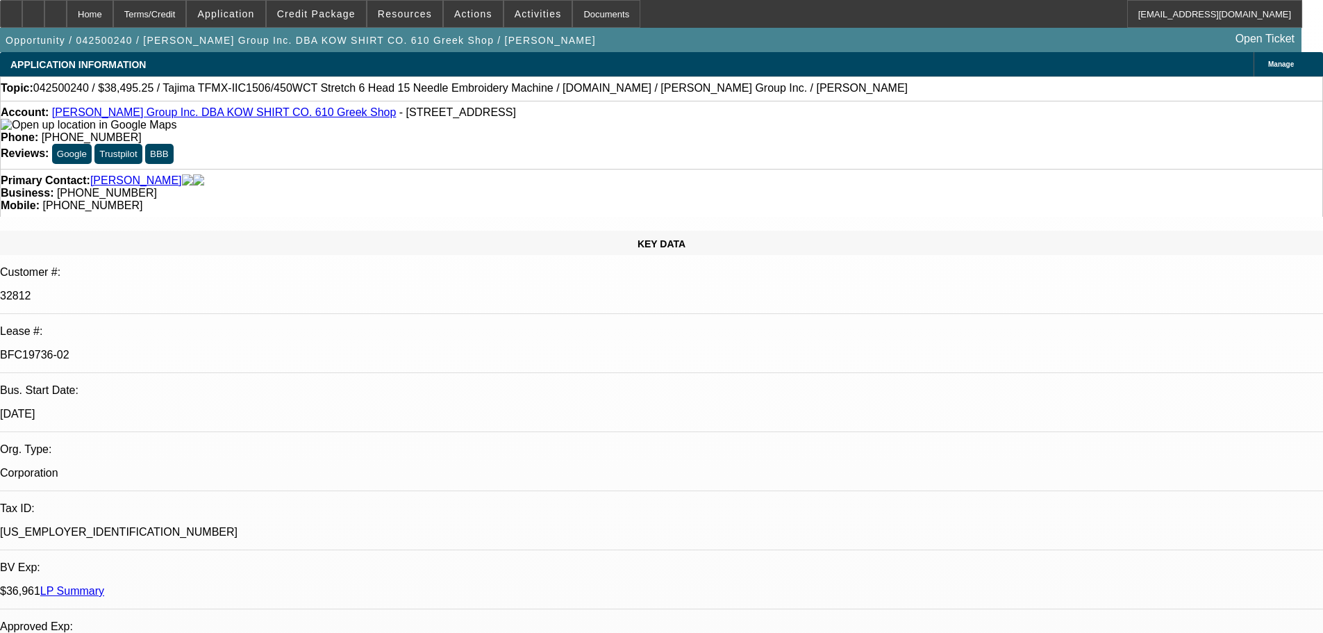
select select "0"
select select "2"
select select "0.1"
select select "4"
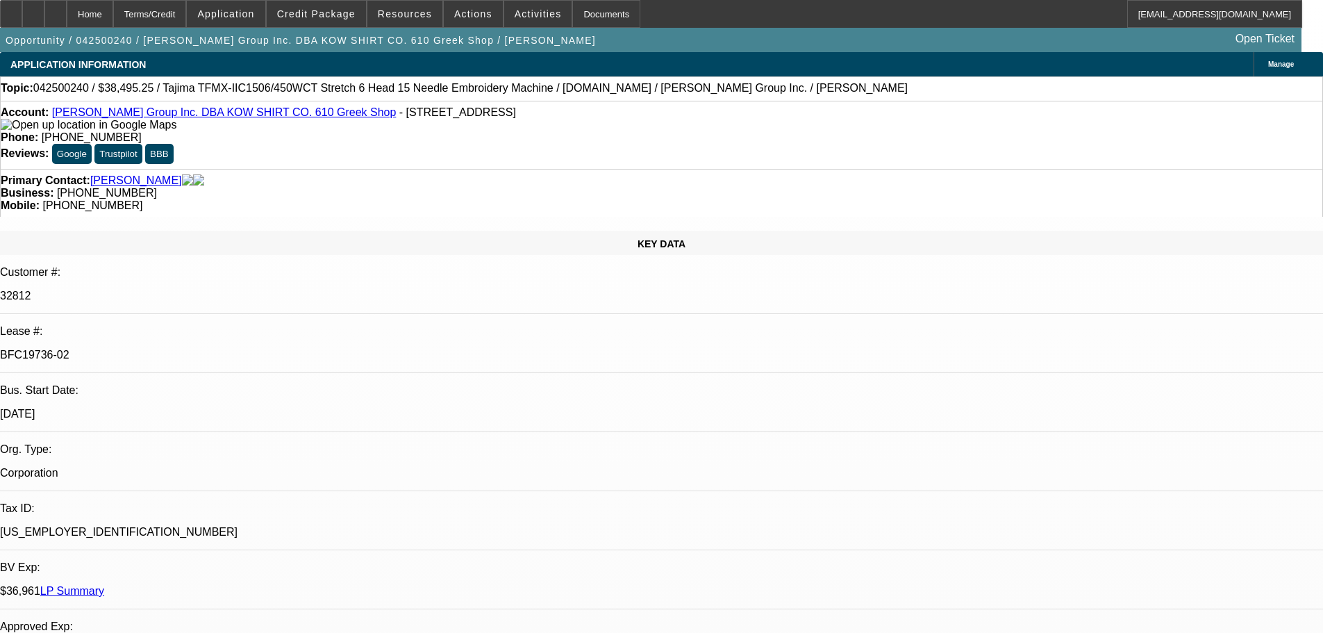
select select "0"
select select "2"
select select "0.1"
select select "4"
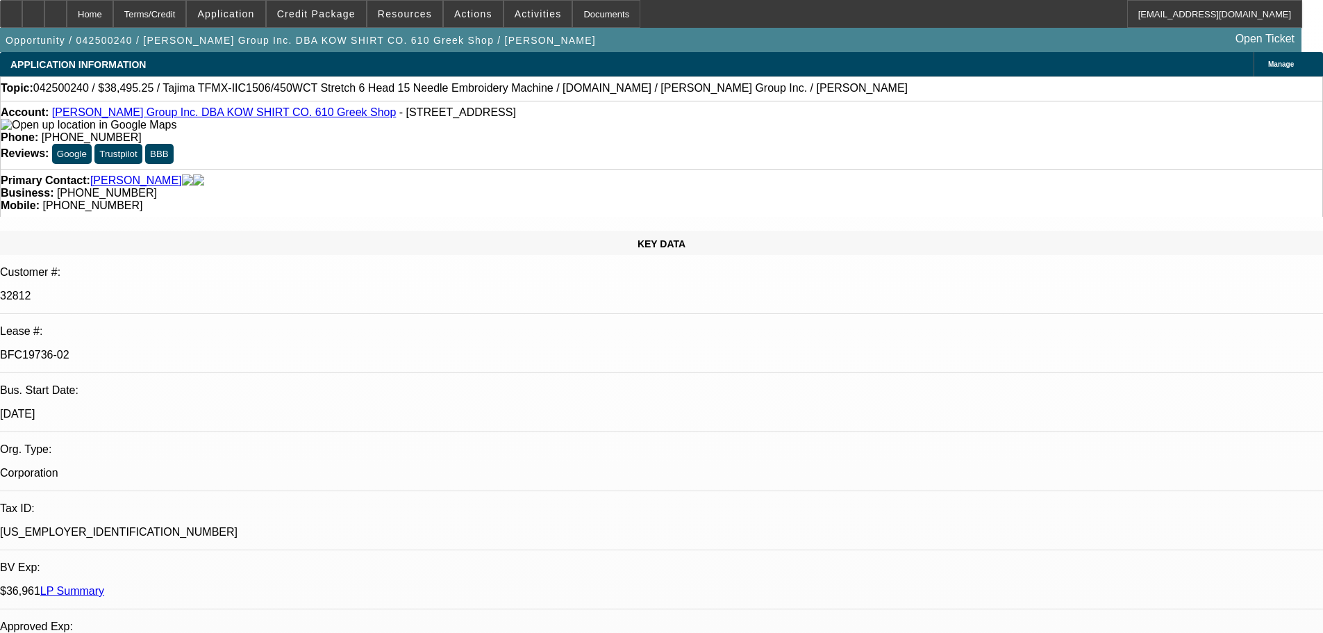
select select "0"
select select "2"
select select "0.1"
select select "4"
select select "0"
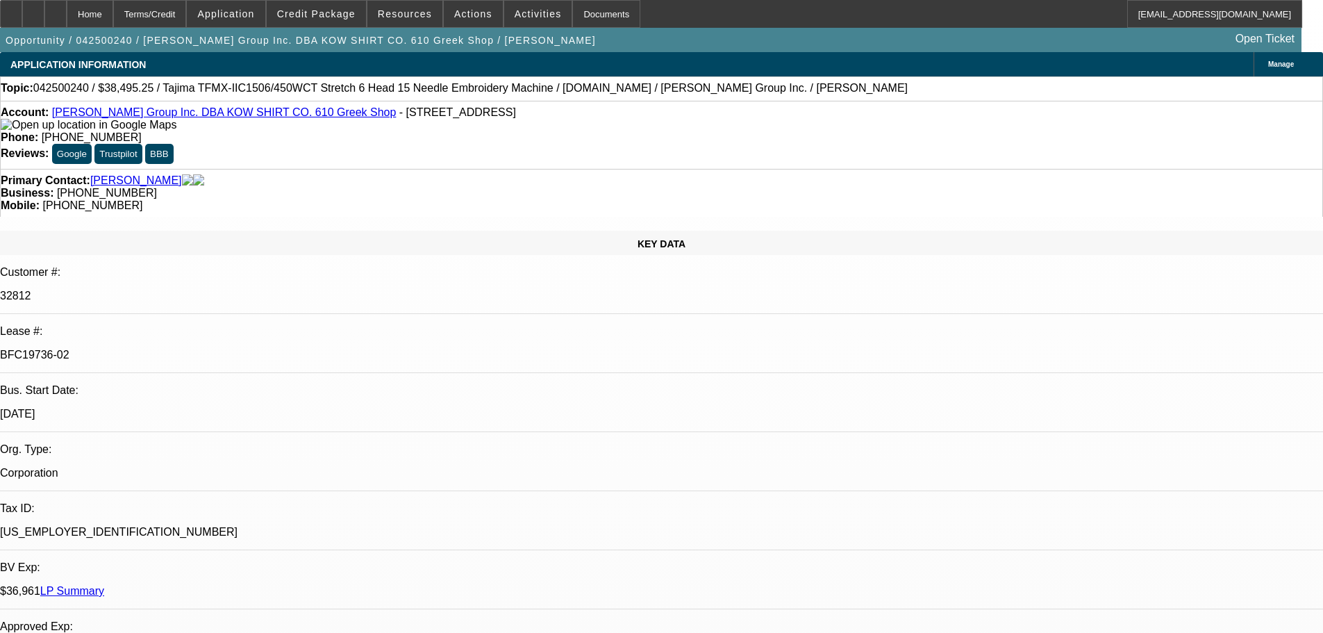
select select "0"
select select "0.1"
select select "4"
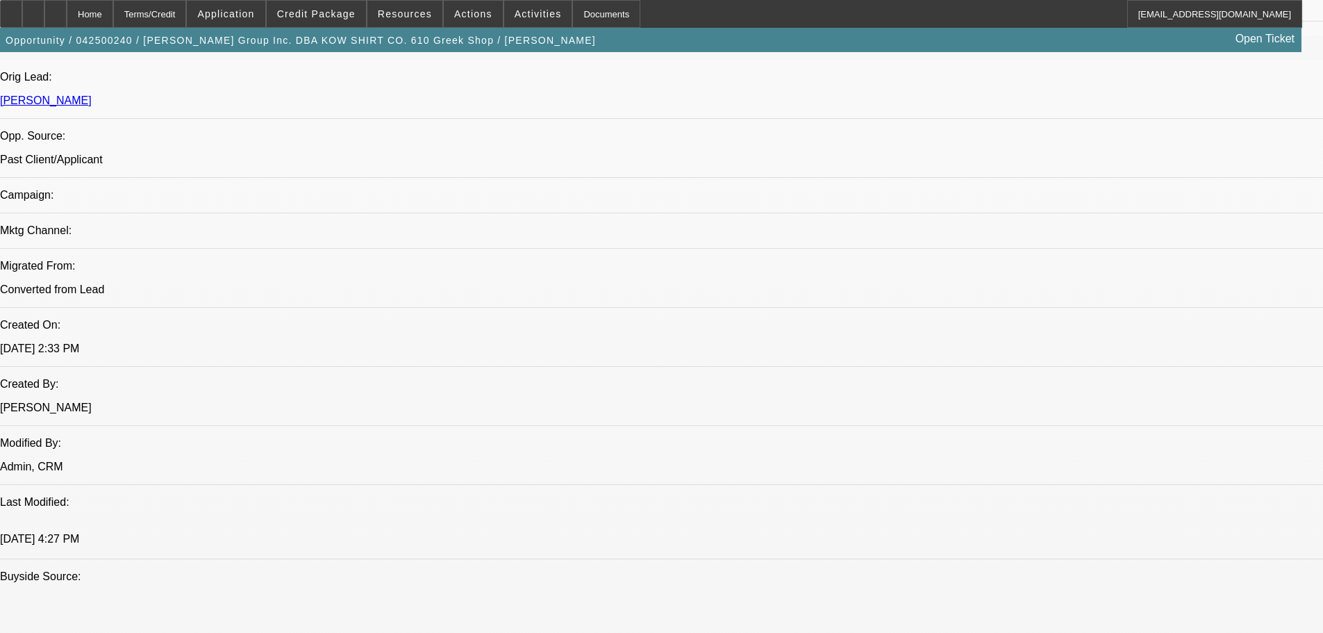
scroll to position [811, 0]
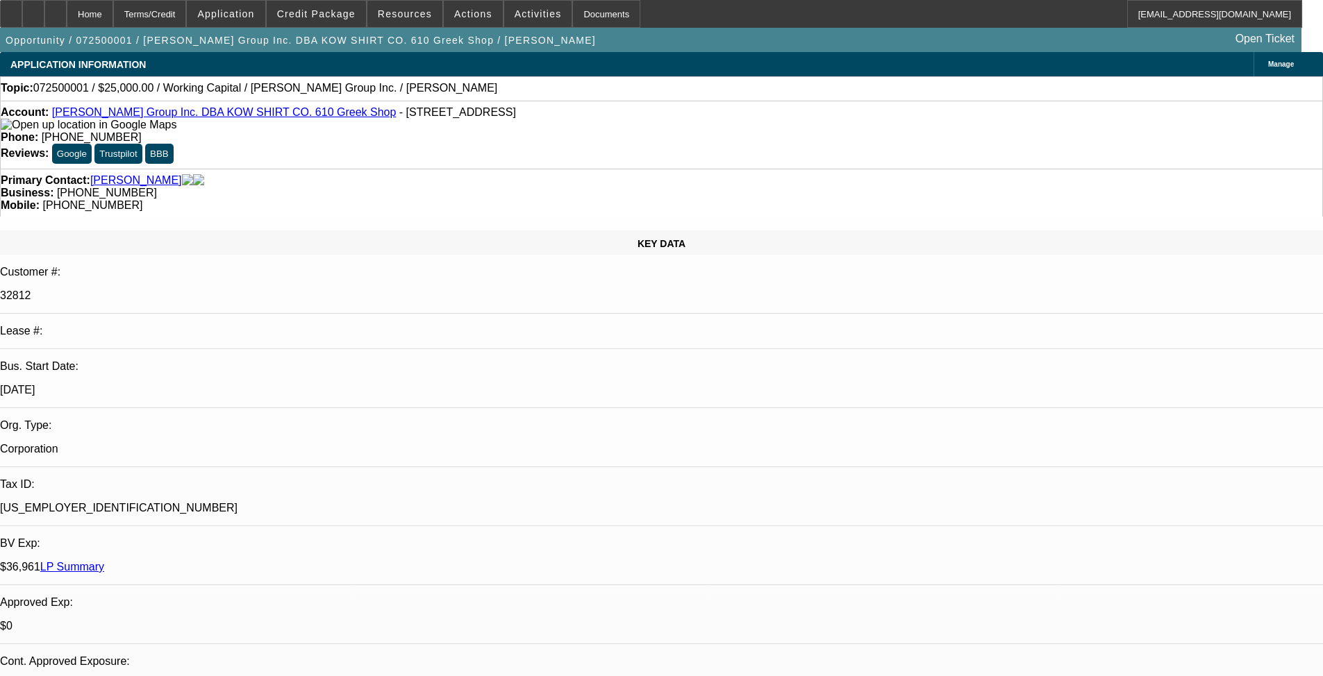
select select "0"
select select "2"
select select "0"
select select "6"
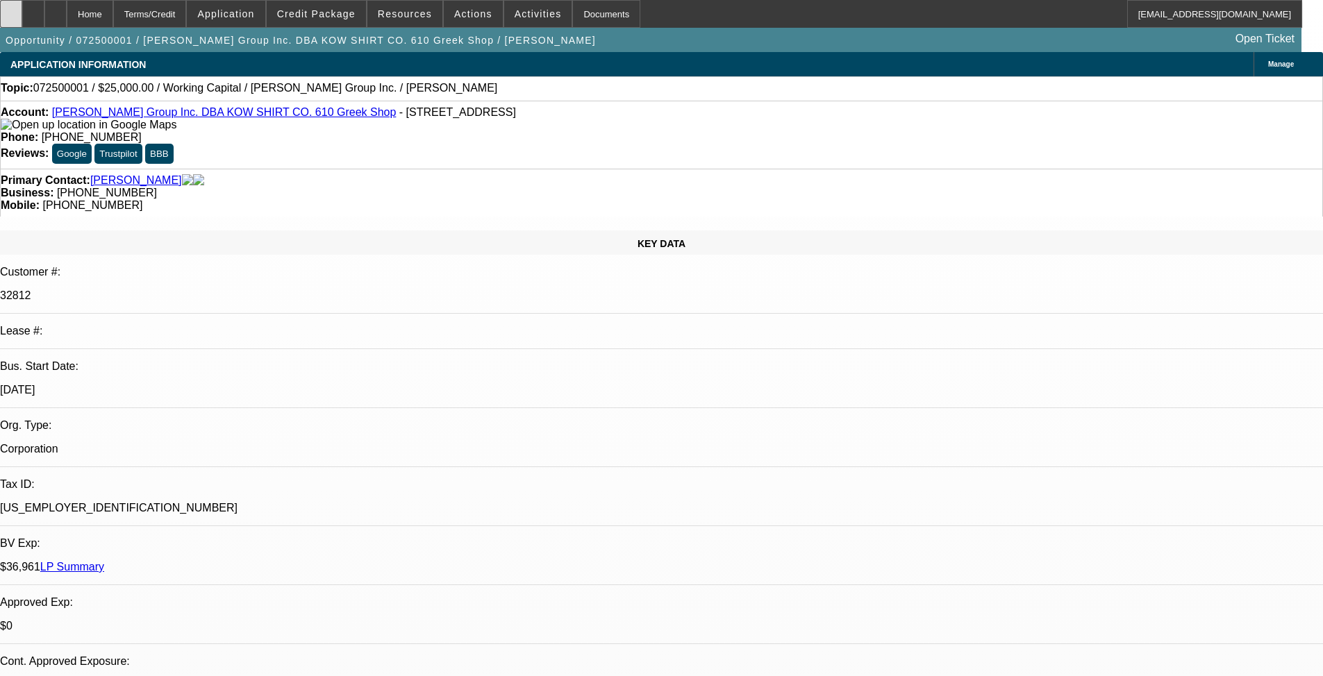
click at [11, 9] on icon at bounding box center [11, 9] width 0 height 0
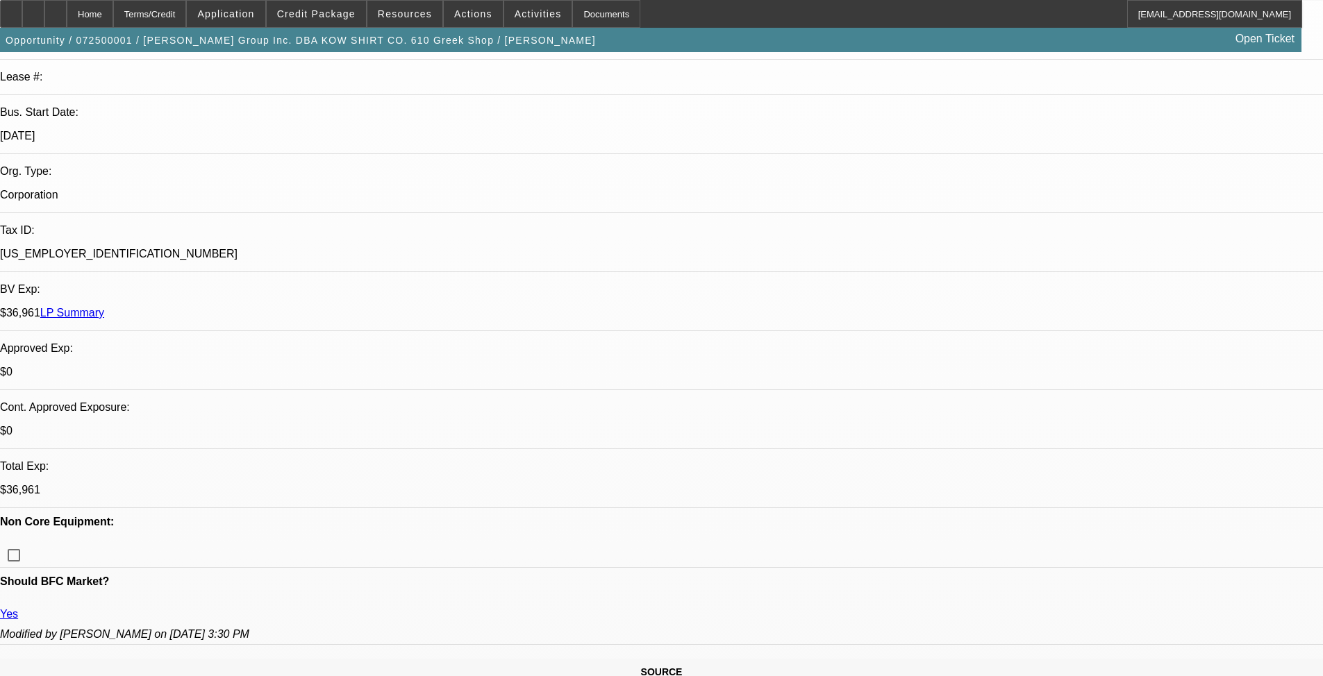
scroll to position [278, 0]
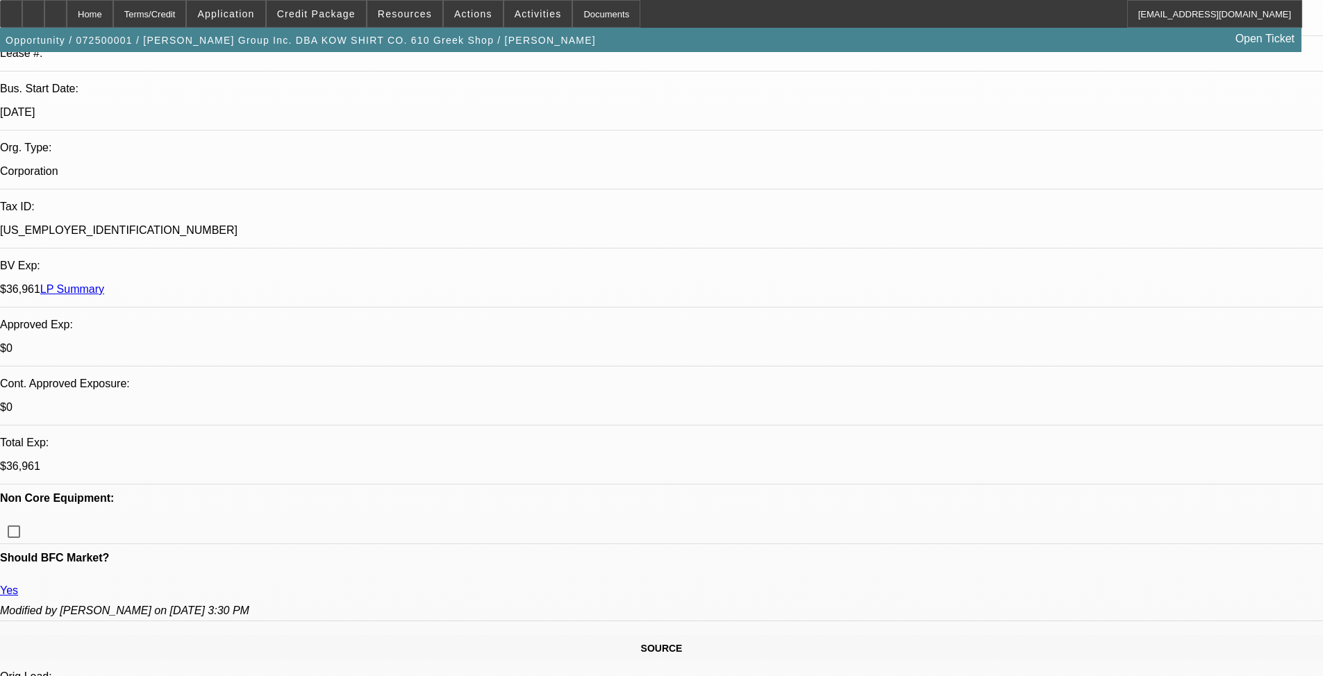
click at [18, 560] on link "Yes" at bounding box center [9, 591] width 18 height 12
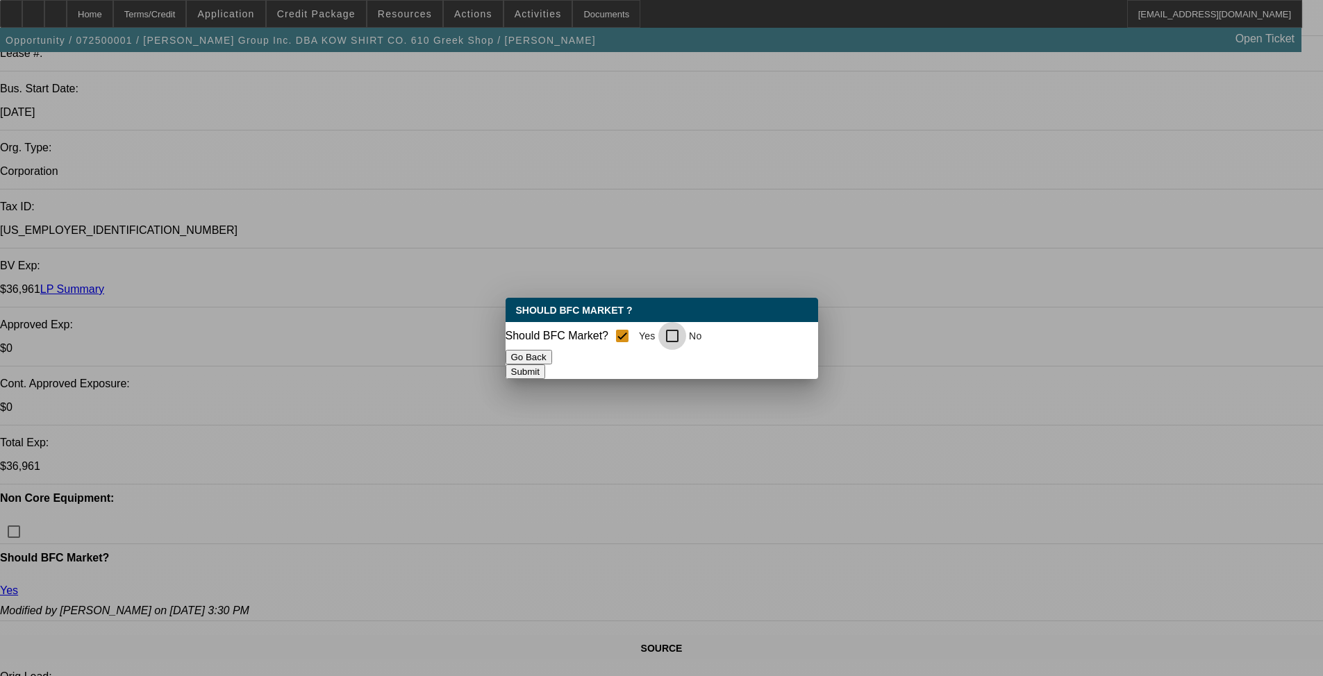
click at [556, 331] on input "No" at bounding box center [672, 336] width 28 height 28
checkbox input "true"
checkbox input "false"
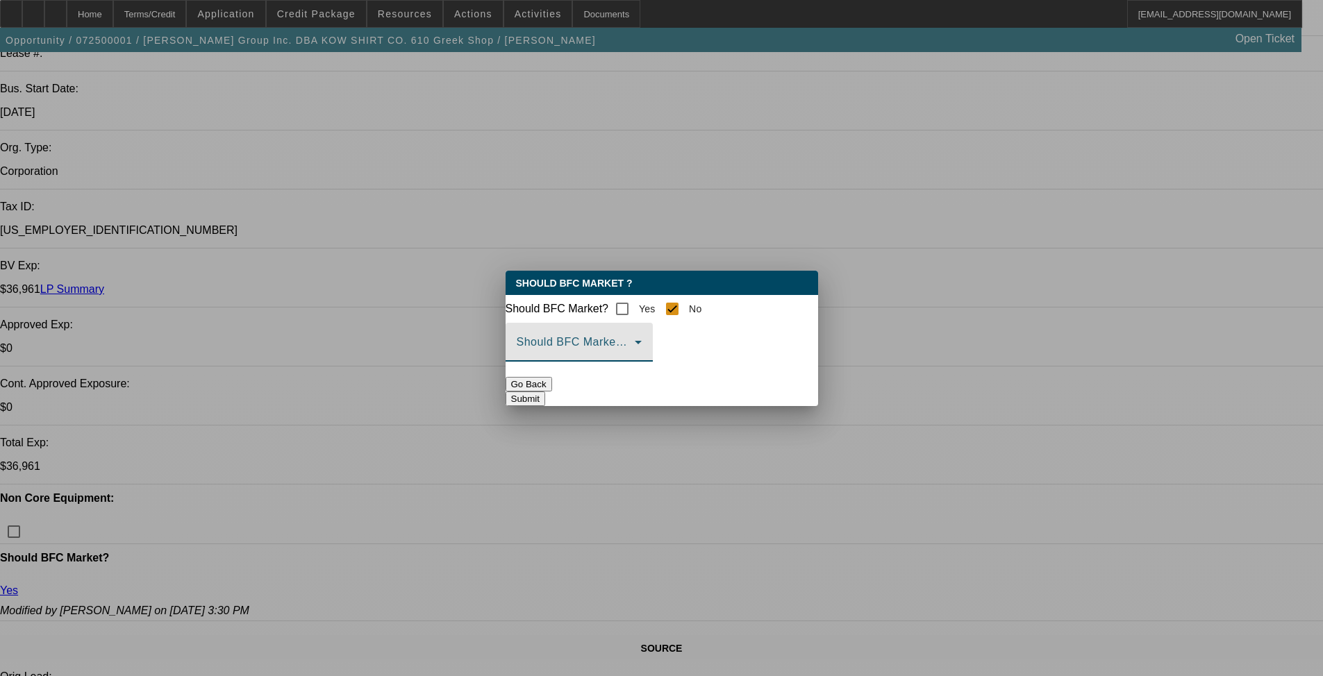
click at [556, 344] on icon at bounding box center [638, 342] width 7 height 3
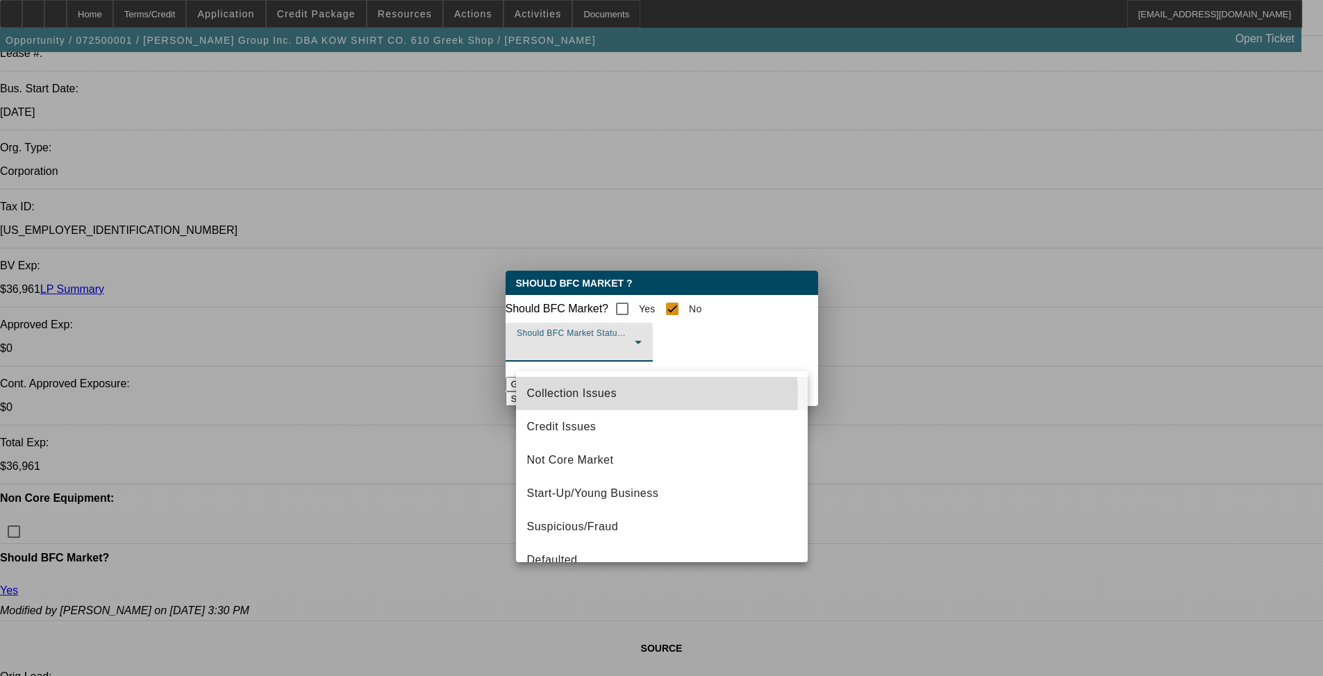
click at [556, 394] on span "Collection Issues" at bounding box center [572, 393] width 90 height 17
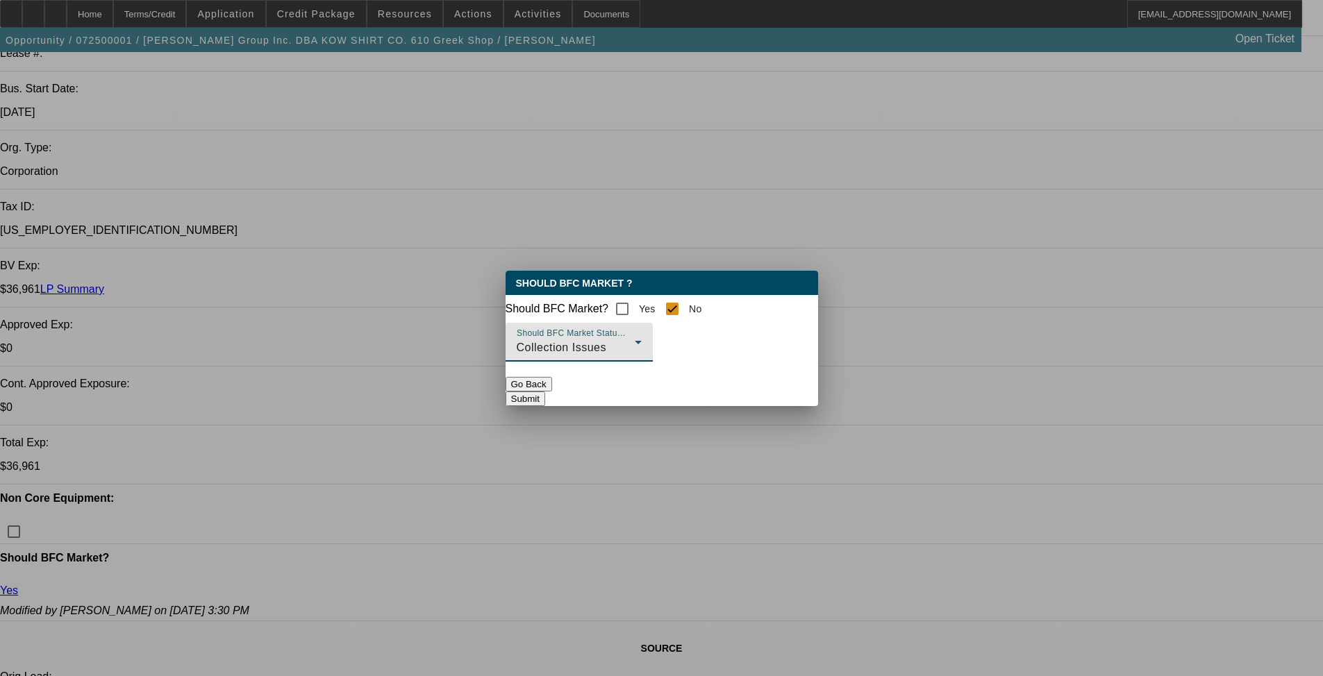
click at [545, 403] on button "Submit" at bounding box center [526, 399] width 40 height 15
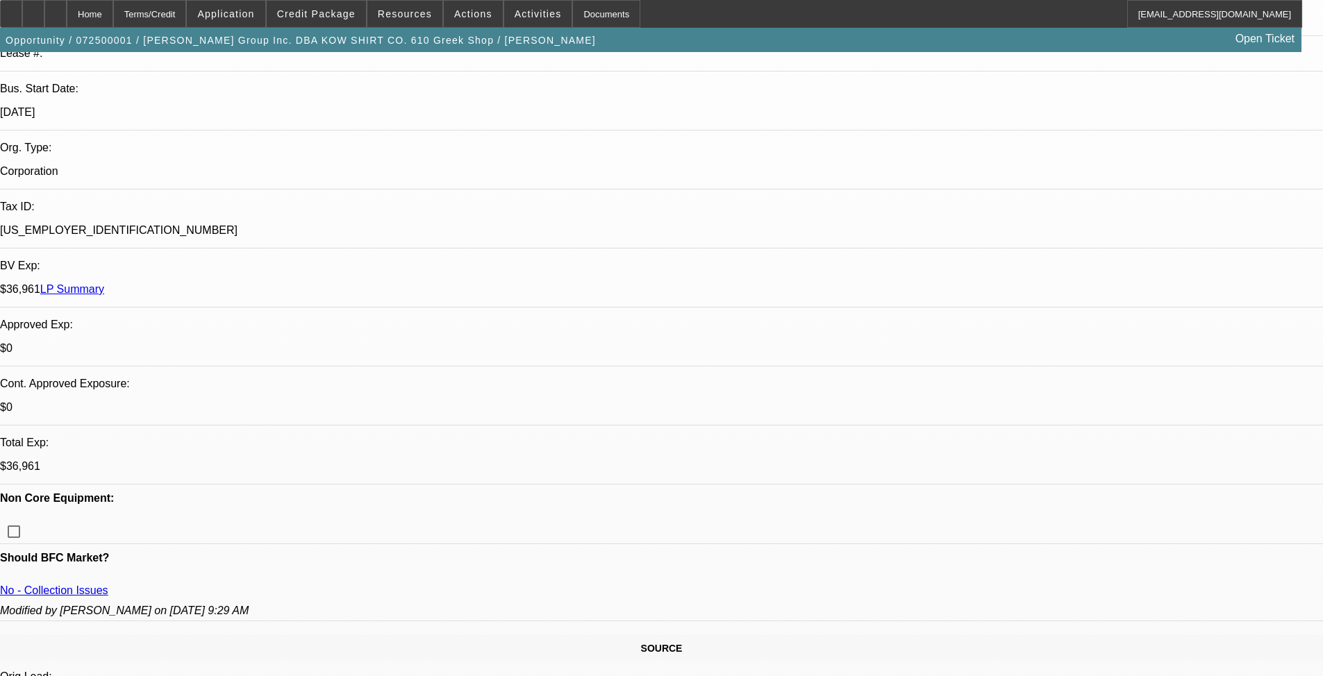
scroll to position [278, 0]
